Goal: Task Accomplishment & Management: Use online tool/utility

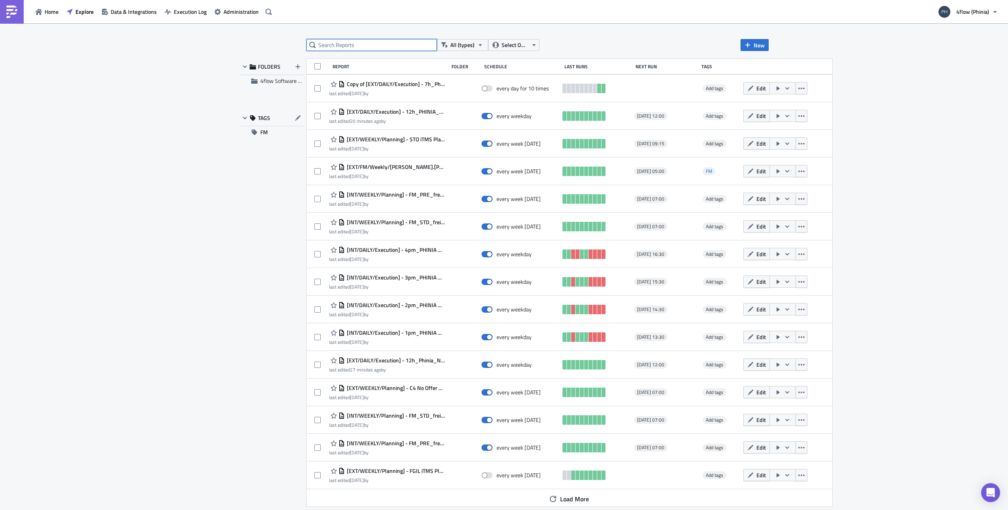
click at [346, 39] on input "text" at bounding box center [371, 45] width 130 height 12
type input "7"
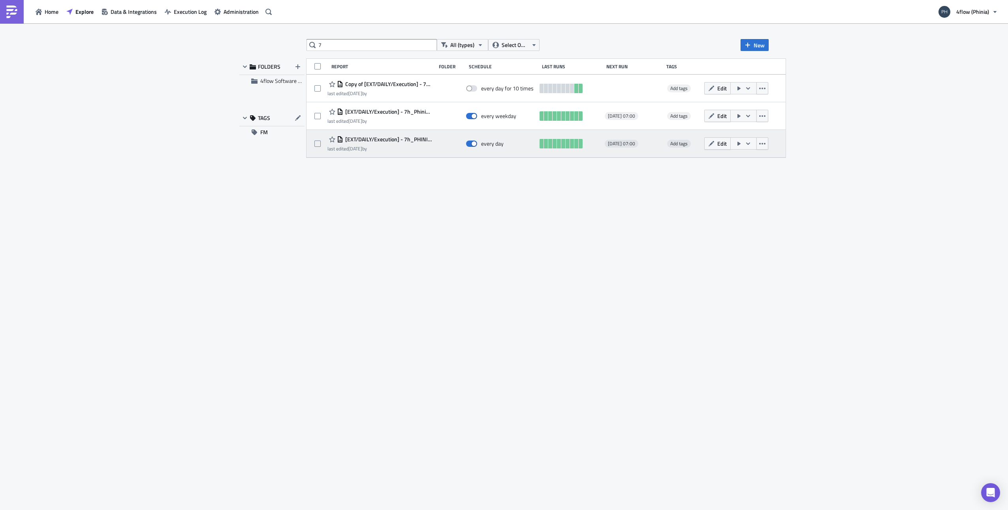
click at [381, 138] on span "[EXT/DAILY/Execution] - 7h_PHINIA_Not_collected_external sending to carrier" at bounding box center [387, 139] width 89 height 7
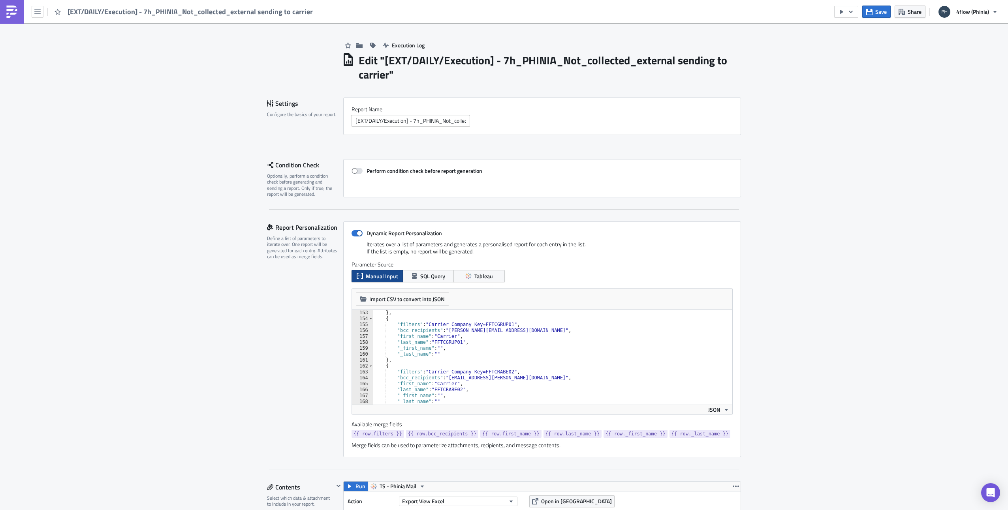
scroll to position [924, 0]
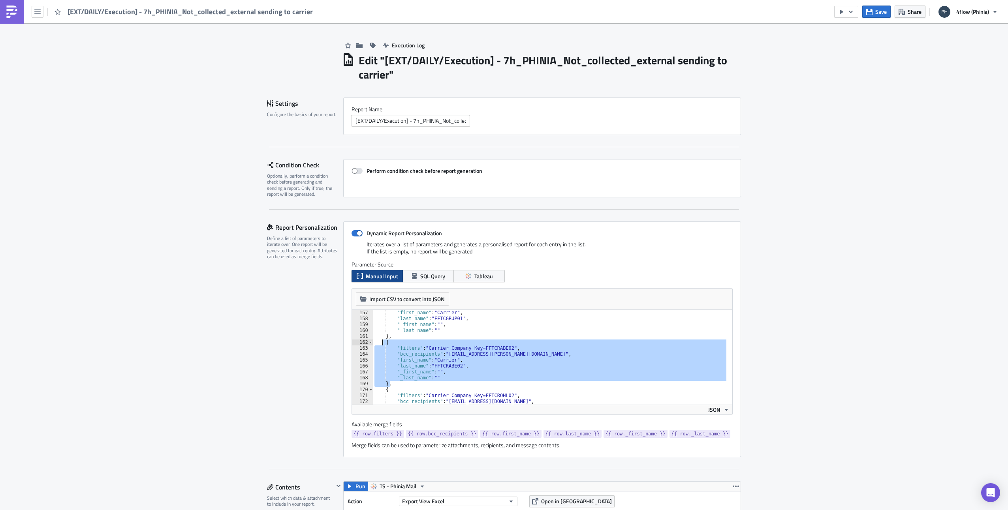
drag, startPoint x: 390, startPoint y: 381, endPoint x: 379, endPoint y: 342, distance: 41.4
click at [379, 342] on div ""first_name" : "Carrier" , "last_name" : "FFTCGRUP01" , "_first_name" : "" , "_…" at bounding box center [610, 360] width 475 height 101
type textarea "{ "filters": "Carrier Company Key=FFTCRABE02","
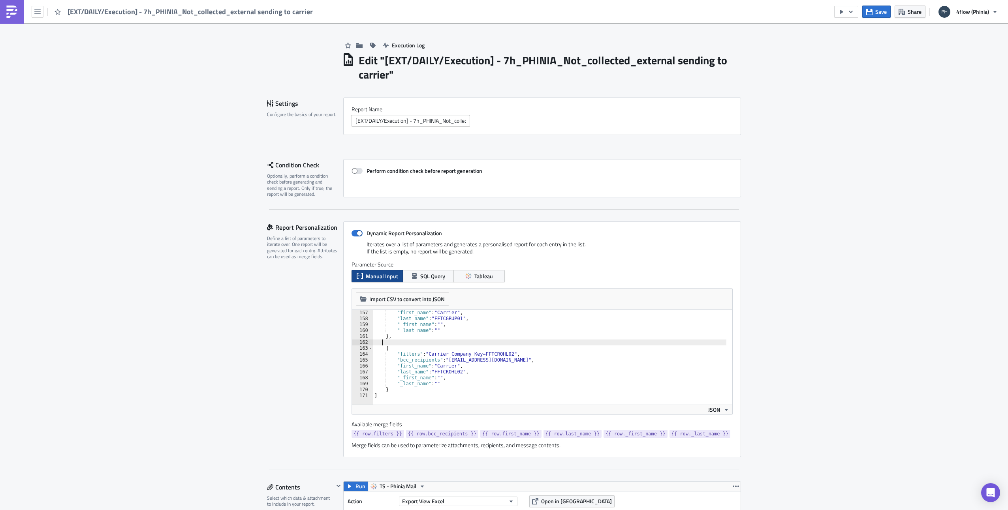
scroll to position [918, 0]
type textarea "{"
click at [875, 11] on button "Save" at bounding box center [876, 12] width 28 height 12
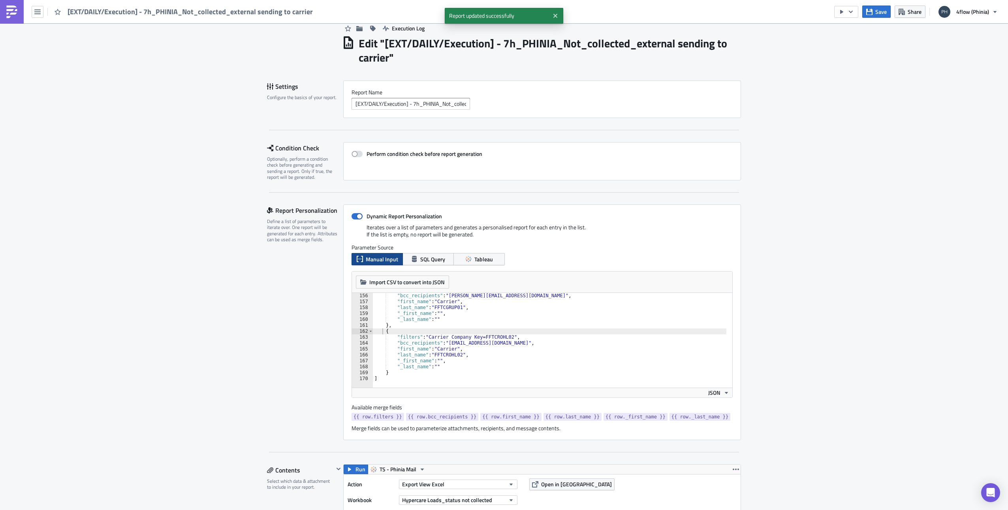
scroll to position [0, 0]
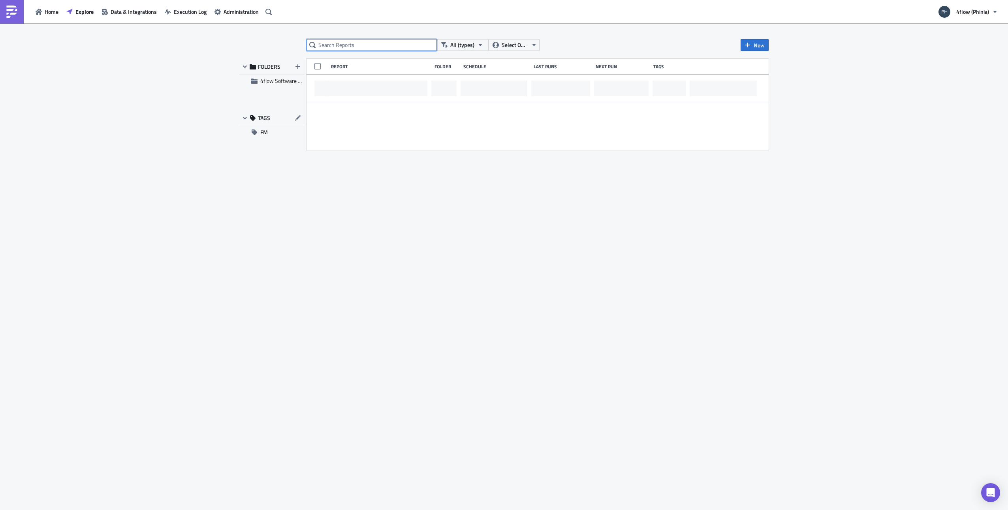
click at [344, 45] on input "text" at bounding box center [371, 45] width 130 height 12
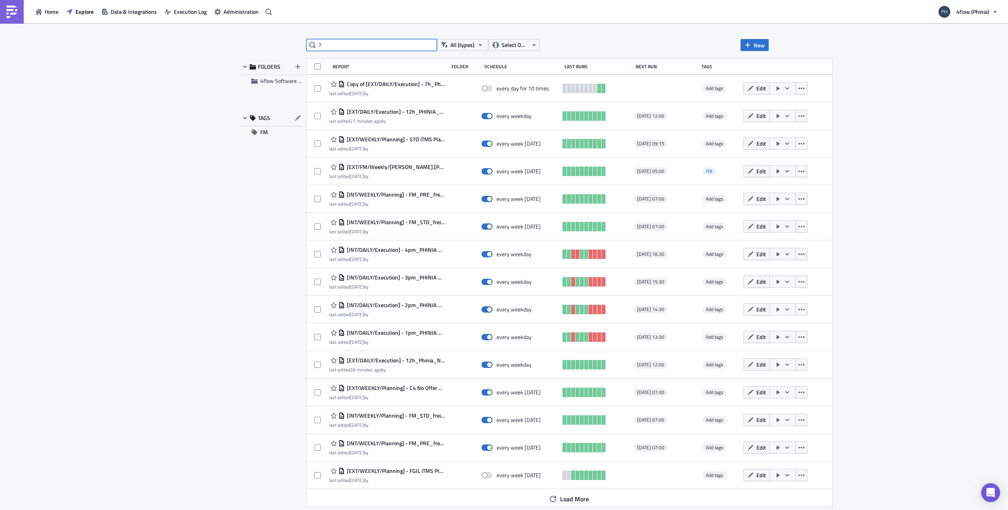
type input "7"
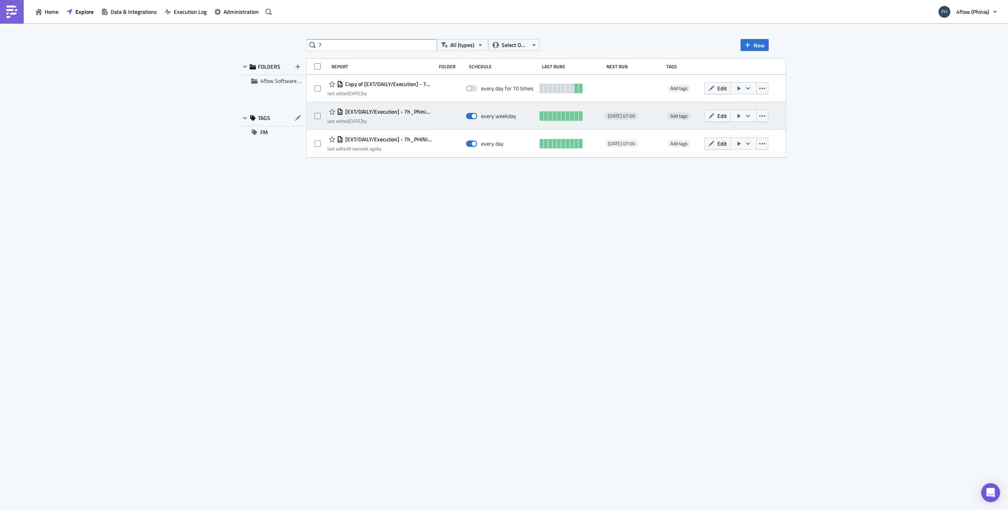
click at [417, 117] on div "[EXT/DAILY/Execution] - 7h_Phinia_Not_delivered_external sending to carrier las…" at bounding box center [379, 116] width 105 height 18
click at [417, 115] on span "[EXT/DAILY/Execution] - 7h_Phinia_Not_delivered_external sending to carrier" at bounding box center [387, 111] width 89 height 7
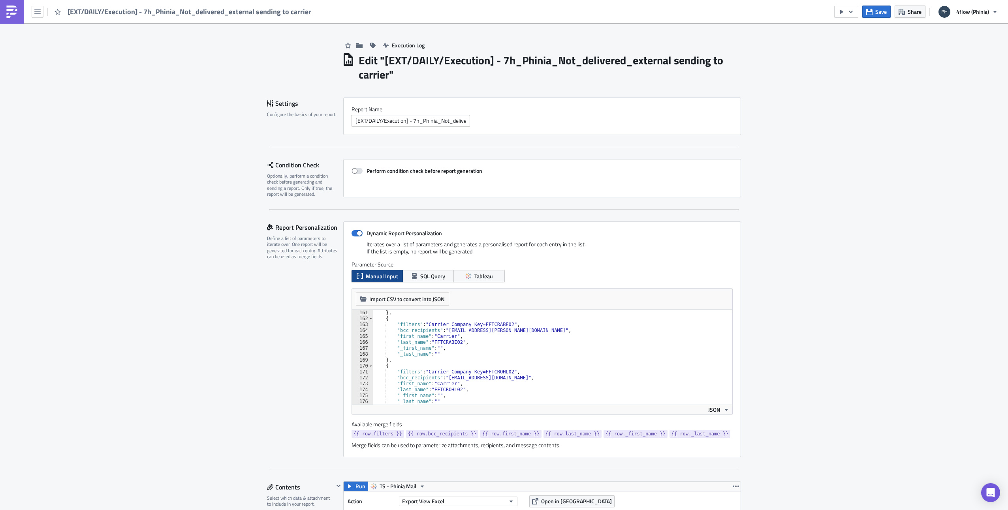
scroll to position [924, 0]
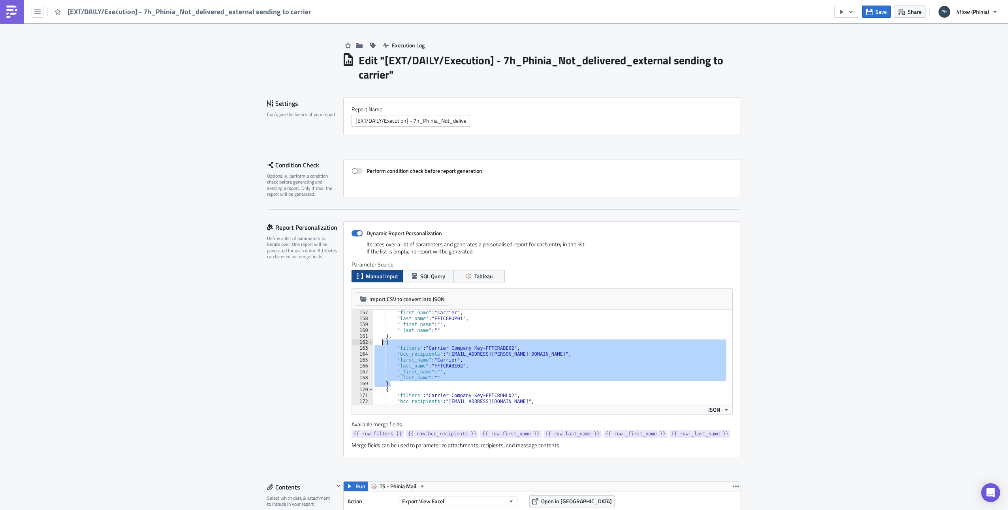
drag, startPoint x: 385, startPoint y: 384, endPoint x: 378, endPoint y: 343, distance: 41.7
click at [378, 343] on div ""first_name" : "Carrier" , "last_name" : "FFTCGRUP01" , "_first_name" : "" , "_…" at bounding box center [610, 360] width 475 height 101
type textarea "{ "filters": "Carrier Company Key=FFTCRABE02","
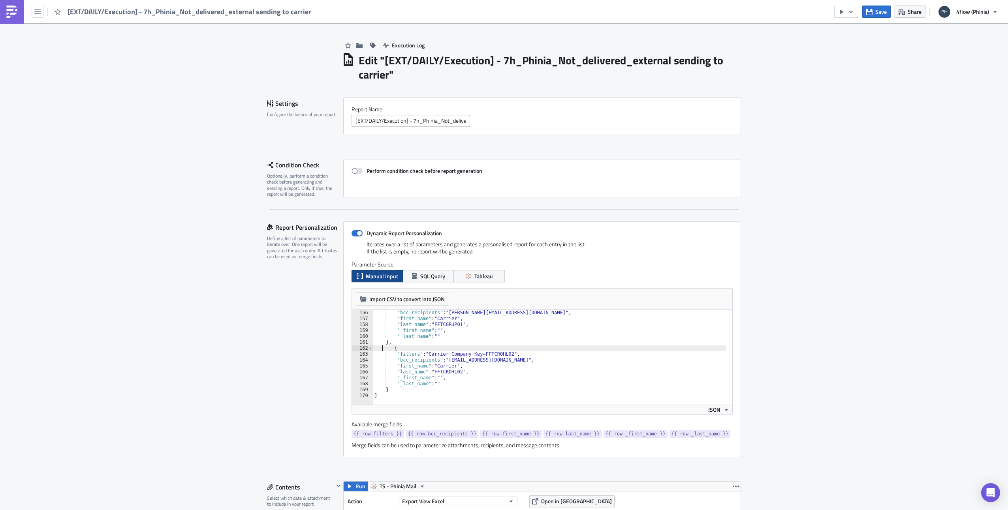
scroll to position [918, 0]
type textarea "{"
click at [873, 14] on button "Save" at bounding box center [876, 12] width 28 height 12
click at [37, 8] on button "button" at bounding box center [38, 12] width 12 height 12
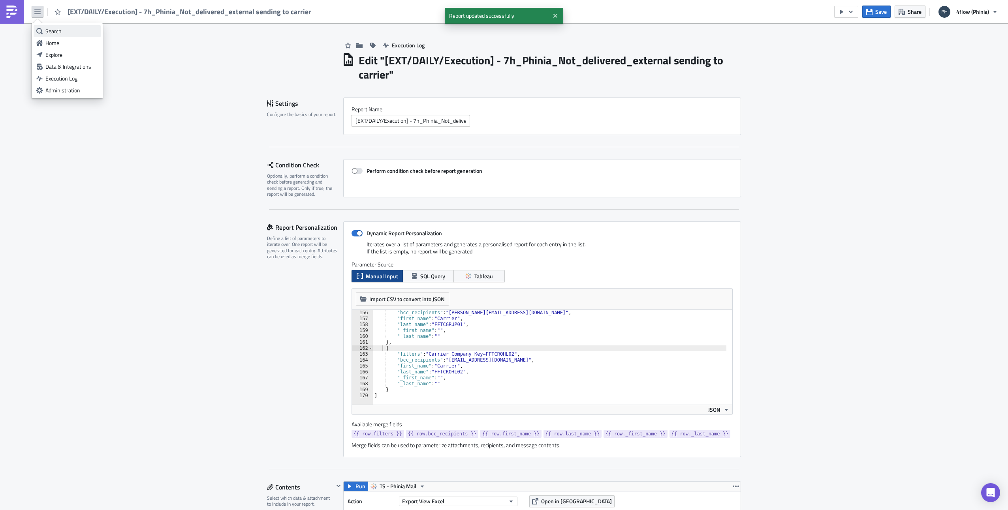
click at [51, 30] on div "Search" at bounding box center [71, 31] width 53 height 8
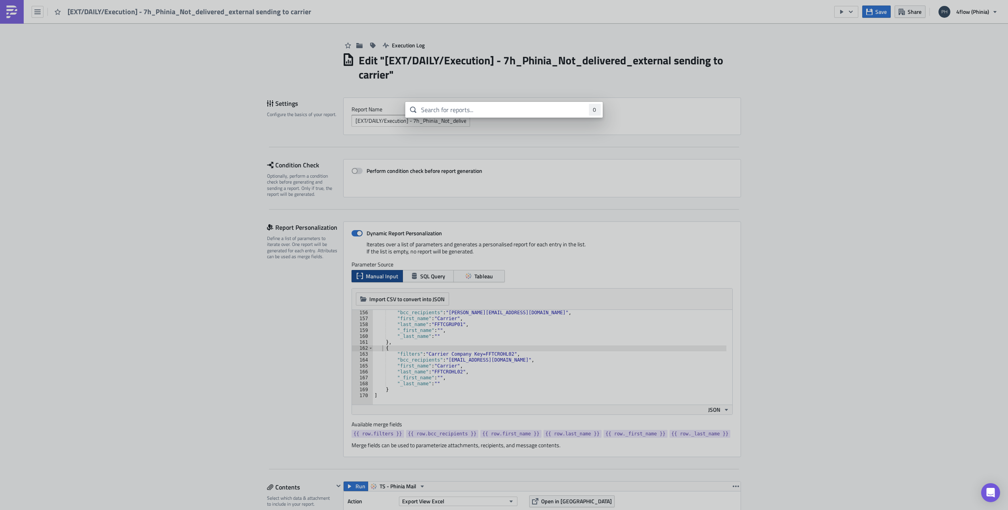
click at [861, 141] on body "[EXT/DAILY/Execution] - 7h_Phinia_Not_delivered_external sending to carrier Sav…" at bounding box center [504, 255] width 1008 height 511
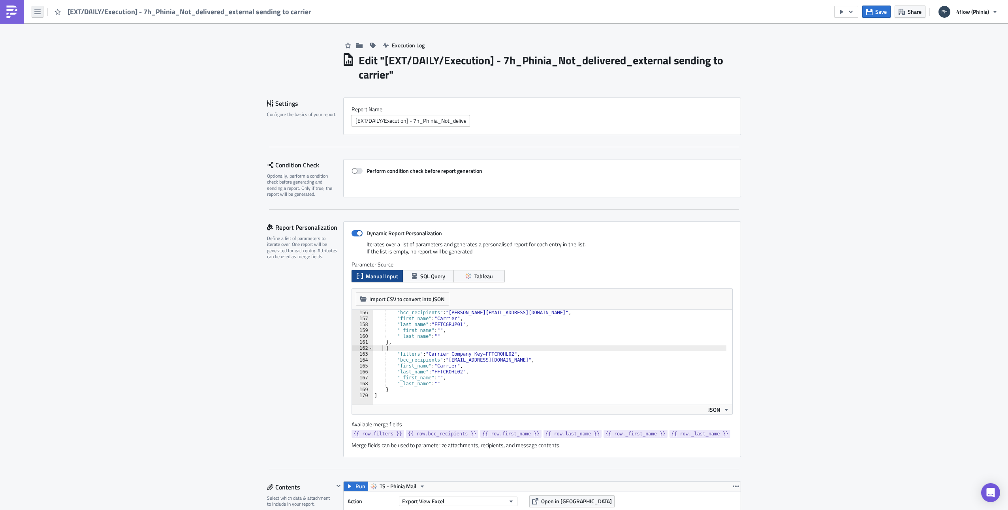
click at [40, 14] on icon "button" at bounding box center [37, 12] width 6 height 6
click at [51, 58] on div "Explore" at bounding box center [71, 55] width 53 height 8
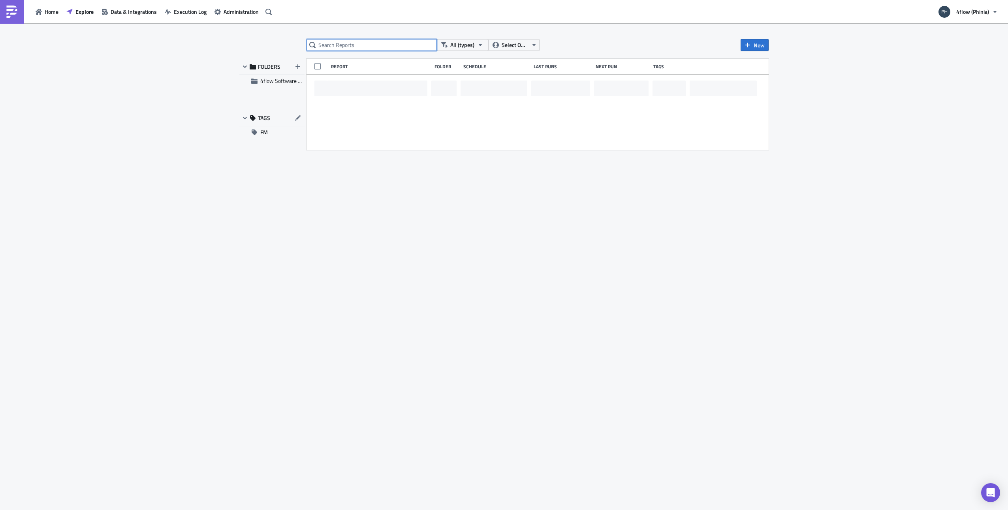
click at [334, 49] on input "text" at bounding box center [371, 45] width 130 height 12
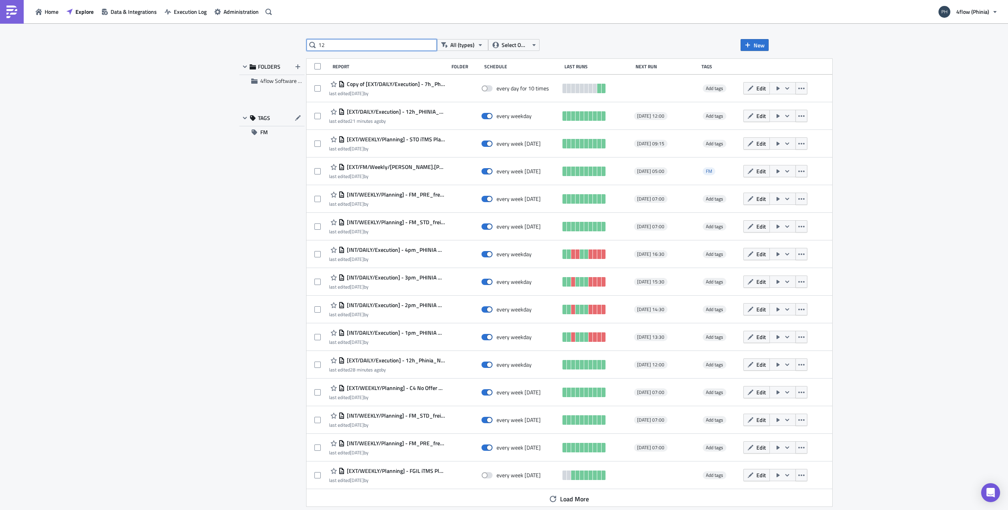
type input "12"
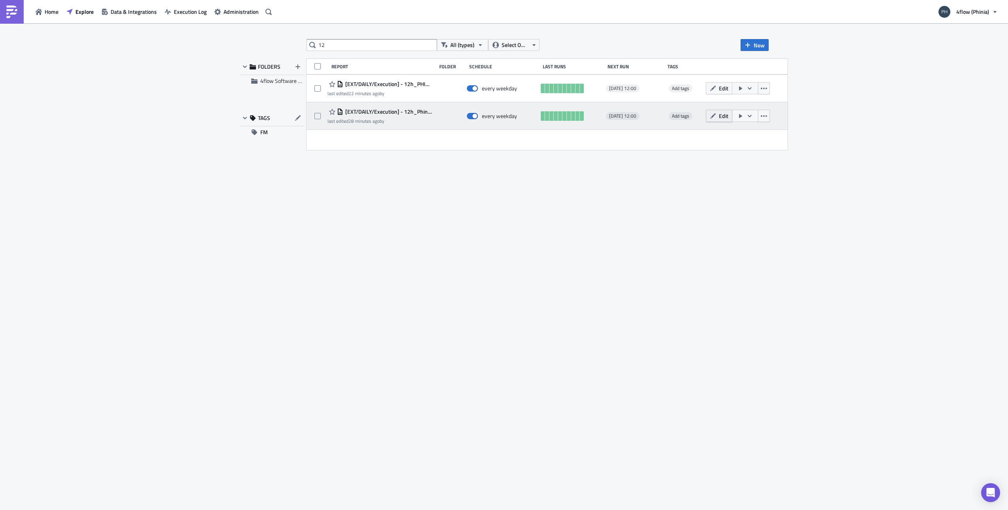
click at [727, 118] on span "Edit" at bounding box center [723, 116] width 9 height 8
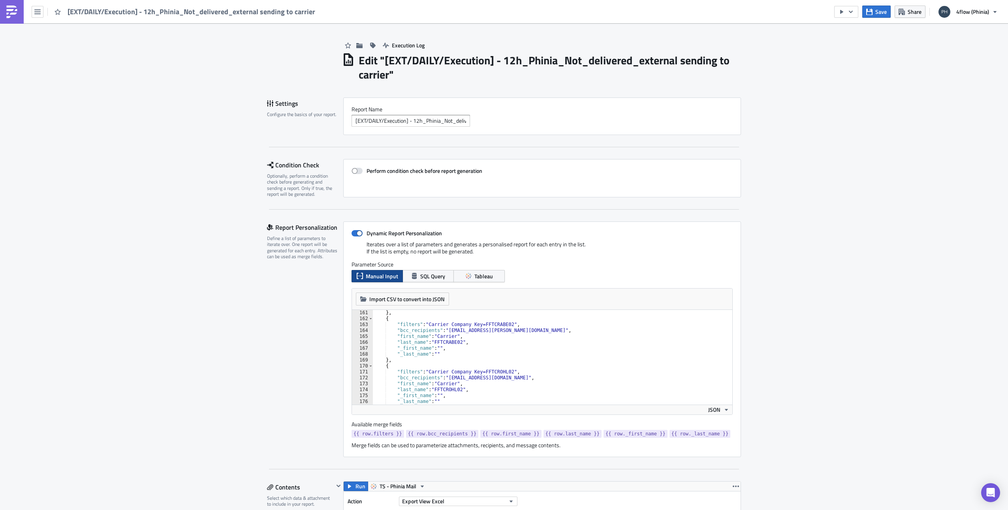
scroll to position [948, 0]
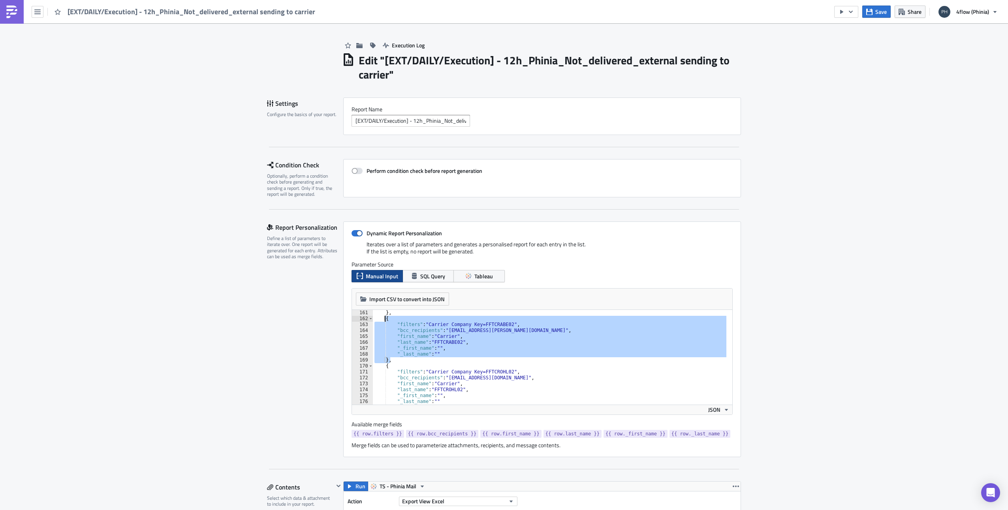
drag, startPoint x: 385, startPoint y: 357, endPoint x: 381, endPoint y: 318, distance: 38.9
click at [381, 318] on div "} , { "filters" : "Carrier Company Key=FFTCRABE02" , "bcc_recipients" : "katarz…" at bounding box center [610, 360] width 475 height 101
type textarea "{ "filters": "Carrier Company Key=FFTCRABE02","
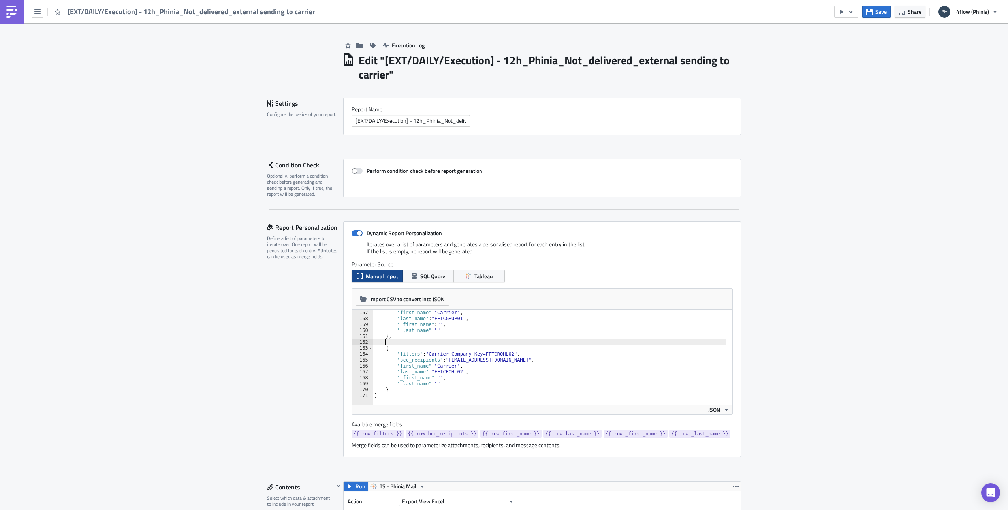
scroll to position [918, 0]
type textarea "{"
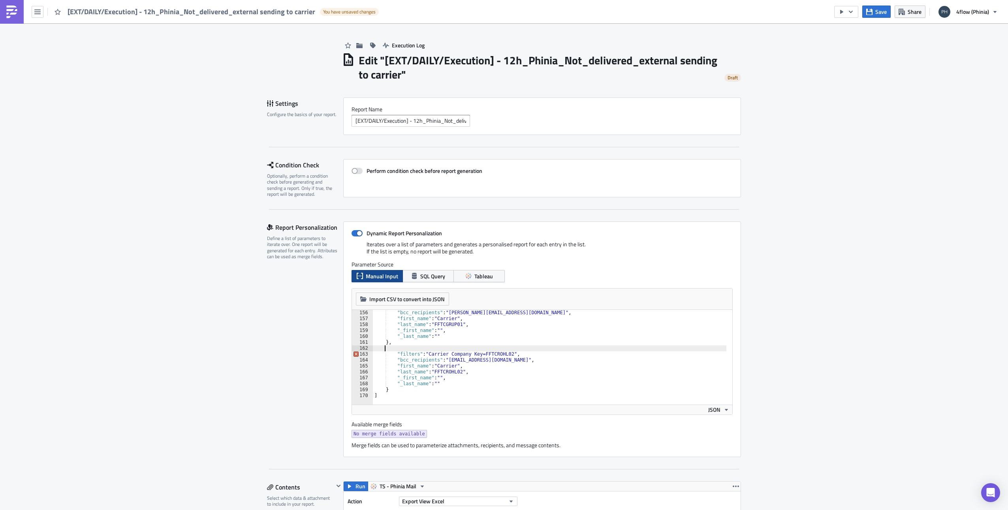
type textarea ""_last_name": "" },"
type textarea "{"
click at [877, 11] on span "Save" at bounding box center [880, 12] width 11 height 8
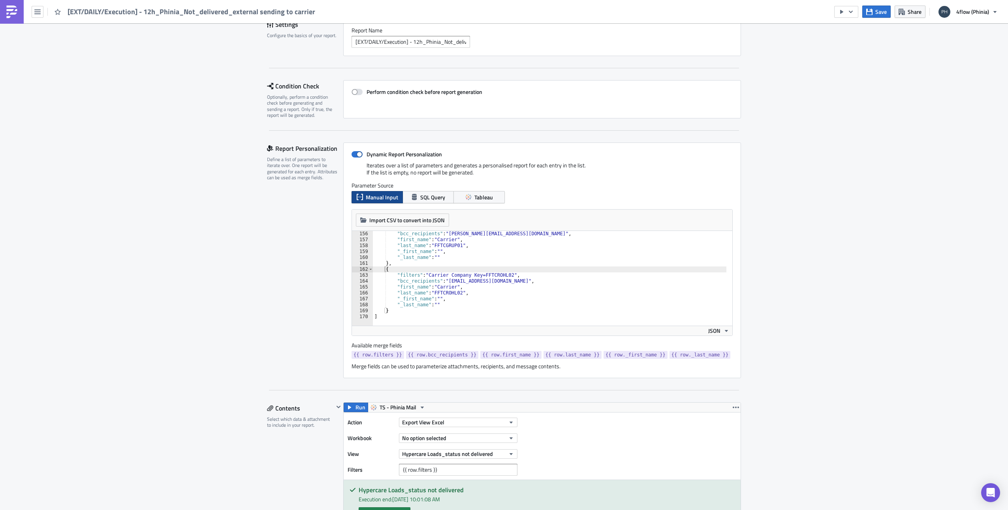
scroll to position [0, 0]
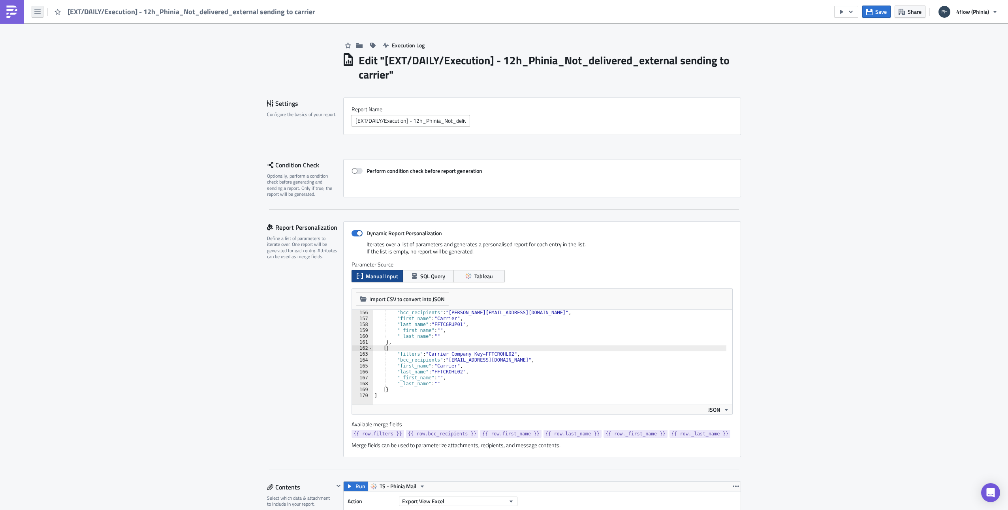
click at [40, 9] on icon "button" at bounding box center [37, 12] width 6 height 6
click at [51, 57] on div "Explore" at bounding box center [71, 55] width 53 height 8
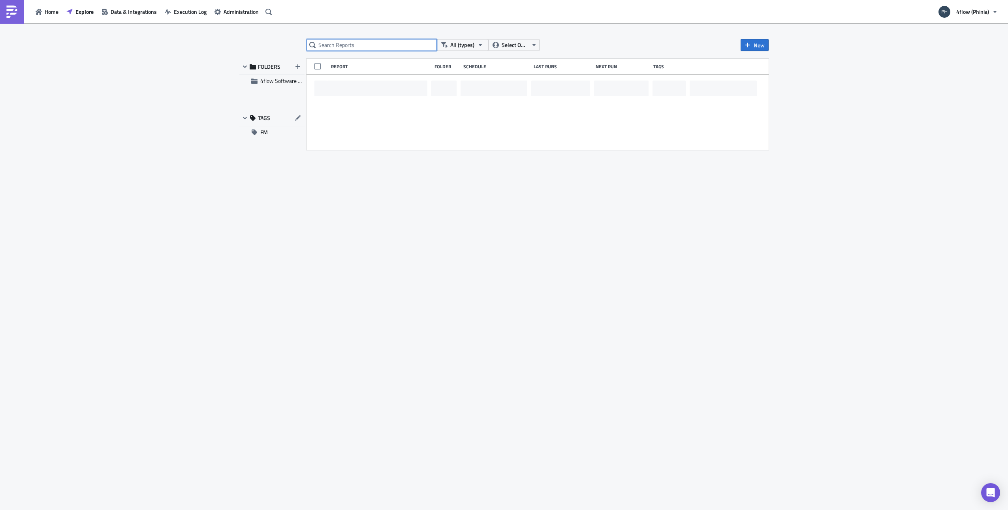
click at [348, 40] on input "text" at bounding box center [371, 45] width 130 height 12
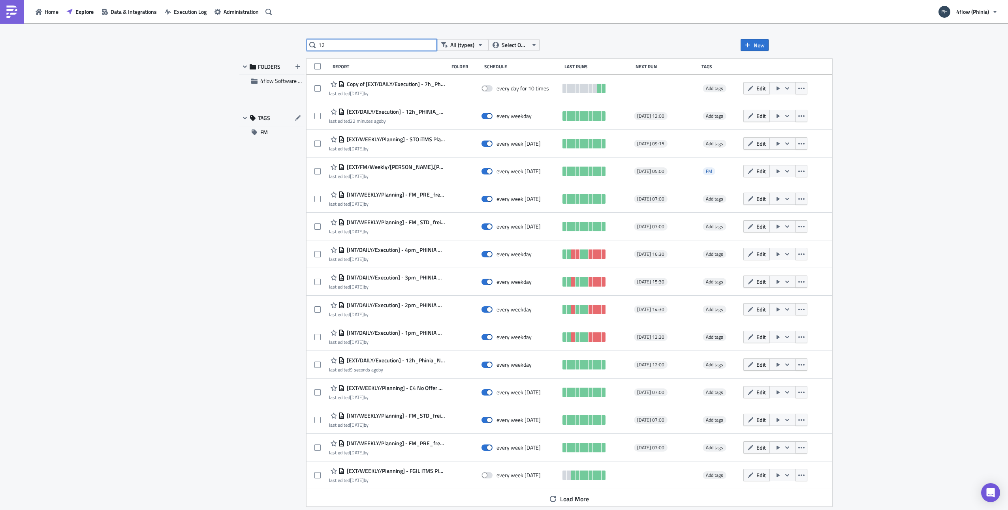
type input "12"
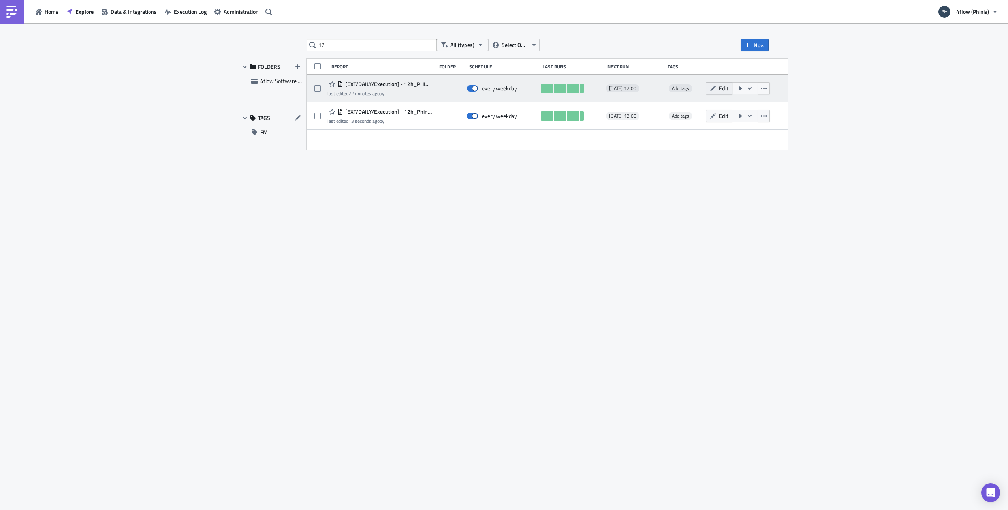
click at [716, 87] on icon "button" at bounding box center [713, 88] width 6 height 6
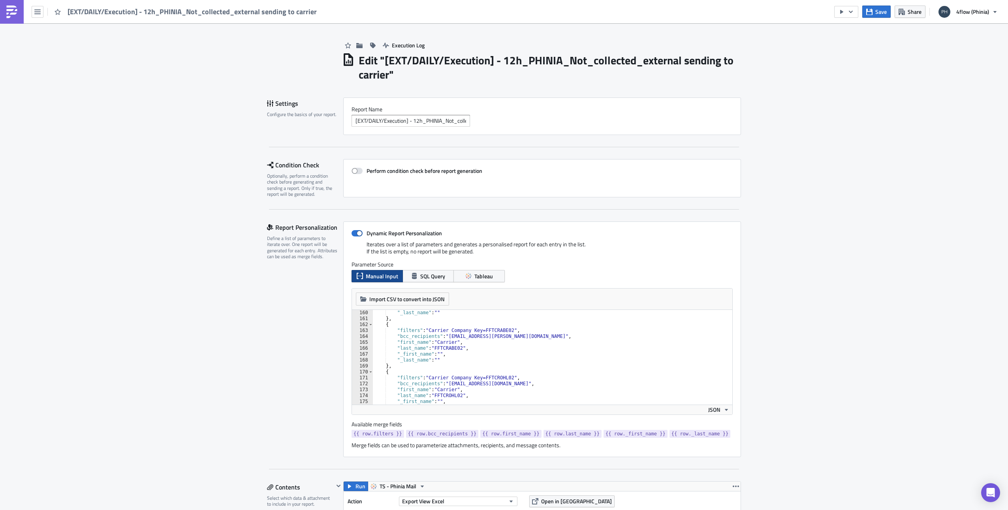
scroll to position [942, 0]
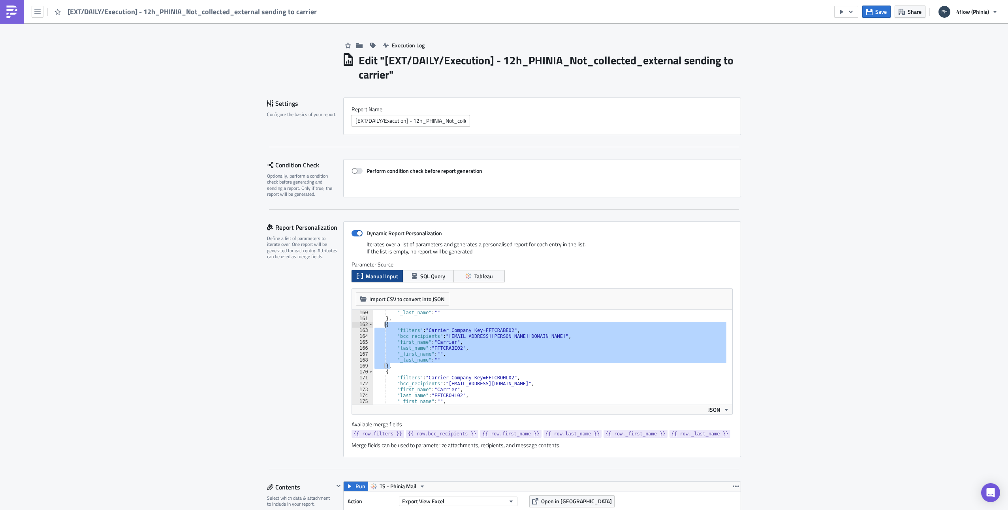
drag, startPoint x: 387, startPoint y: 365, endPoint x: 380, endPoint y: 324, distance: 41.2
click at [380, 324] on div ""_last_name" : "" } , { "filters" : "Carrier Company Key=FFTCRABE02" , "bcc_rec…" at bounding box center [610, 360] width 475 height 101
type textarea "{ "filters": "Carrier Company Key=FFTCRABE02","
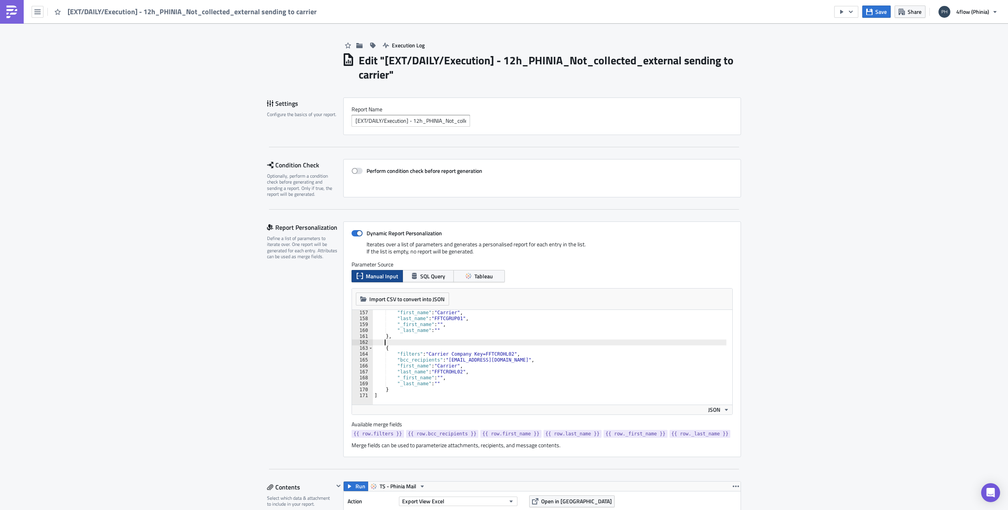
scroll to position [918, 0]
type textarea "{"
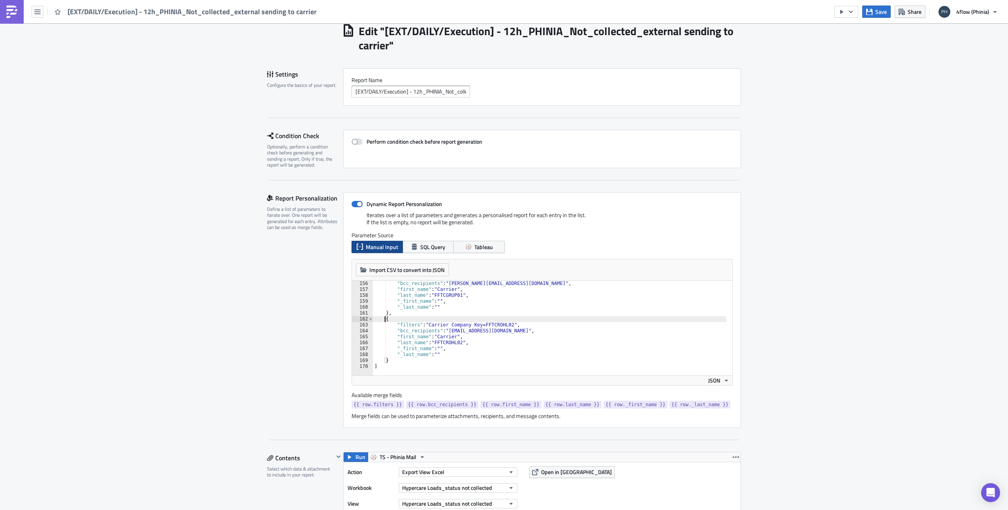
scroll to position [39, 0]
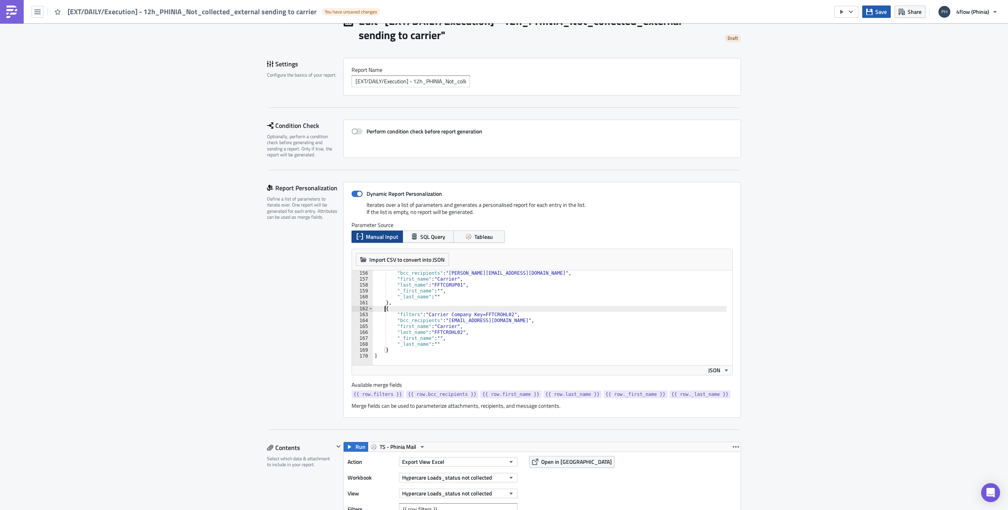
click at [872, 11] on icon "button" at bounding box center [869, 11] width 6 height 6
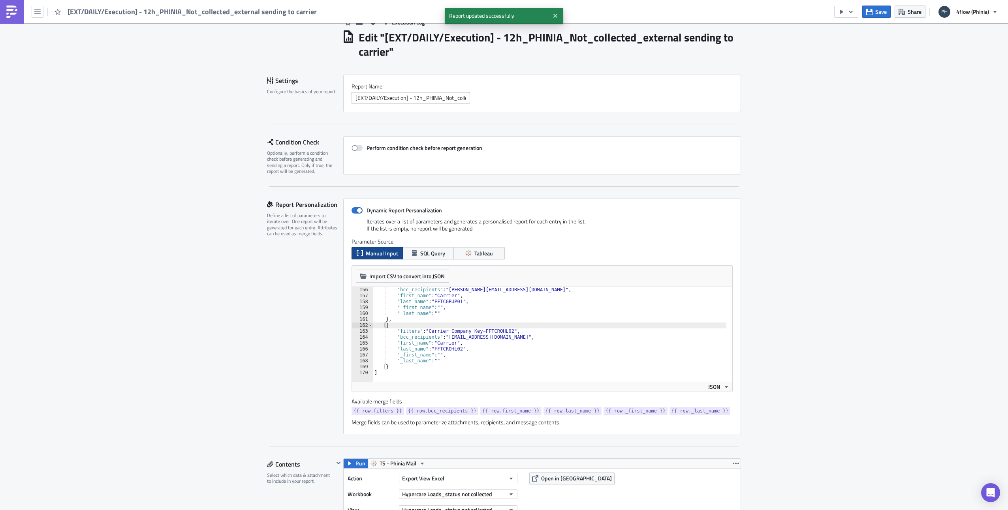
scroll to position [0, 0]
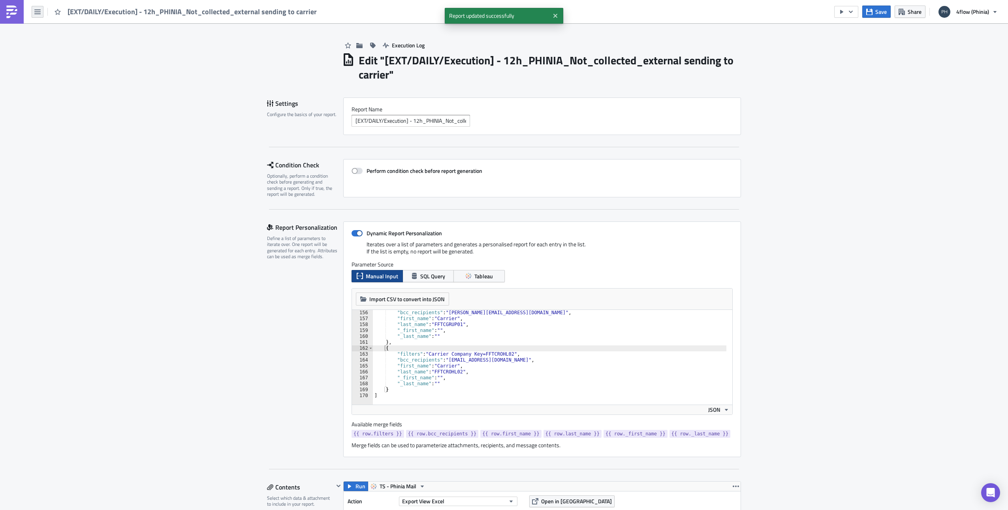
click at [33, 14] on button "button" at bounding box center [38, 12] width 12 height 12
click at [59, 60] on link "Explore" at bounding box center [67, 55] width 67 height 12
